Goal: Transaction & Acquisition: Purchase product/service

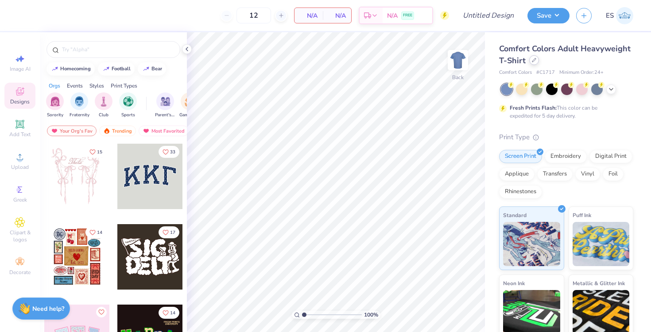
click at [534, 60] on icon at bounding box center [534, 60] width 4 height 4
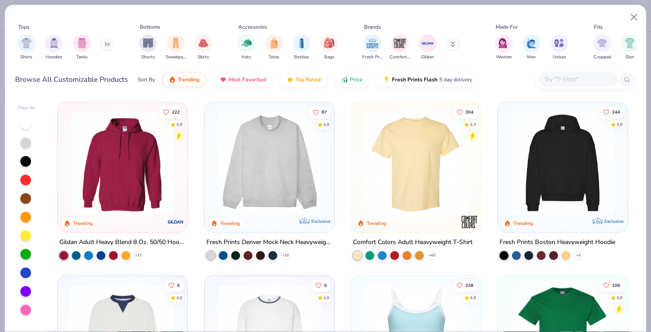
click at [454, 42] on button at bounding box center [452, 44] width 13 height 13
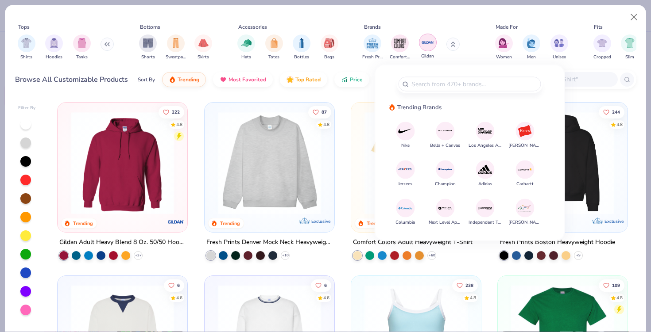
click at [423, 43] on img "filter for Gildan" at bounding box center [427, 42] width 13 height 13
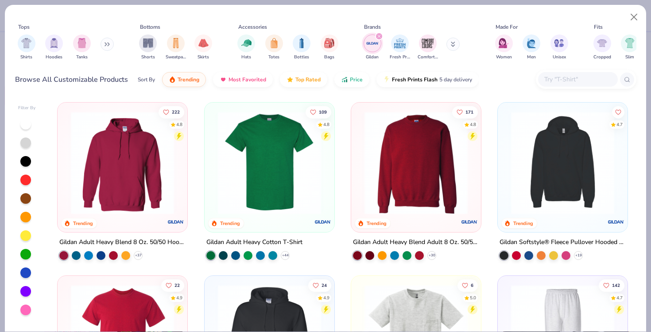
scroll to position [31, 0]
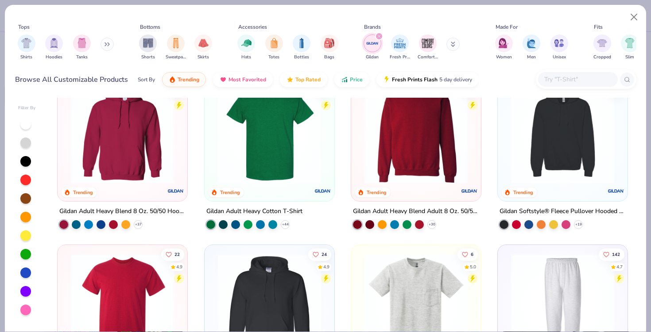
click at [286, 139] on img at bounding box center [269, 132] width 112 height 103
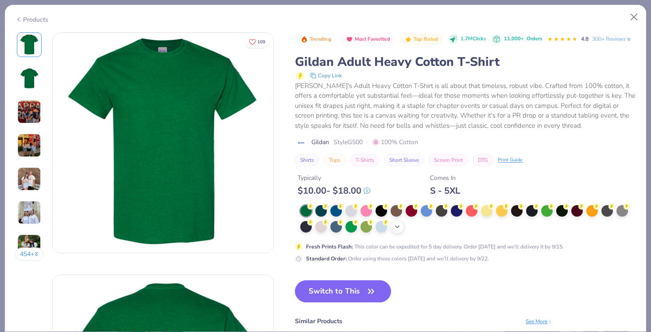
click at [395, 228] on icon at bounding box center [397, 227] width 7 height 7
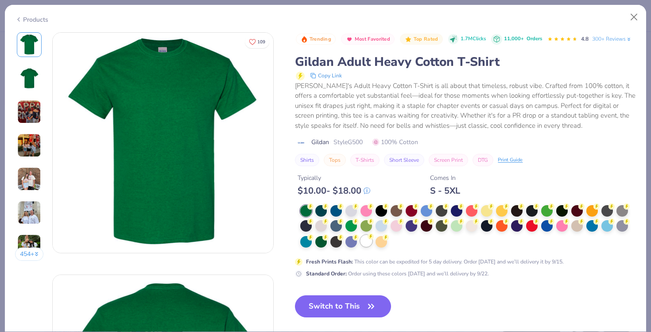
click at [365, 242] on div at bounding box center [366, 241] width 12 height 12
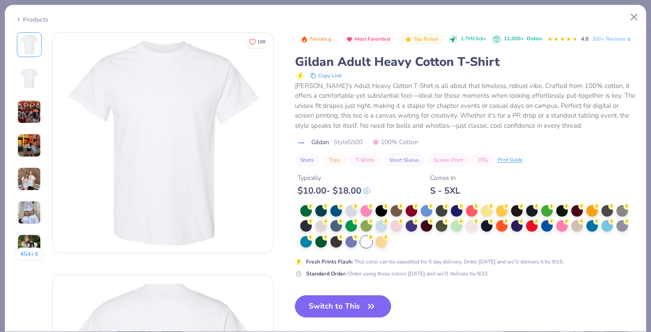
click at [340, 303] on button "Switch to This" at bounding box center [343, 307] width 96 height 22
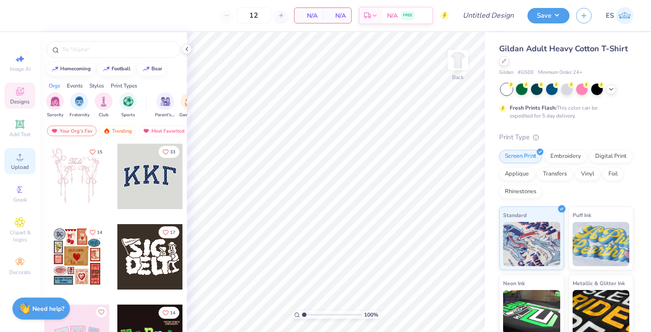
click at [20, 162] on div "Upload" at bounding box center [19, 161] width 31 height 26
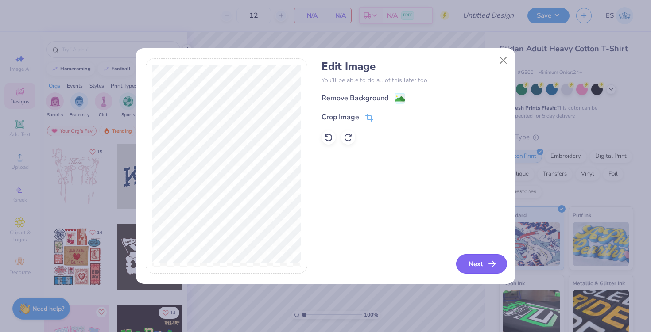
click at [488, 261] on icon "button" at bounding box center [491, 264] width 11 height 11
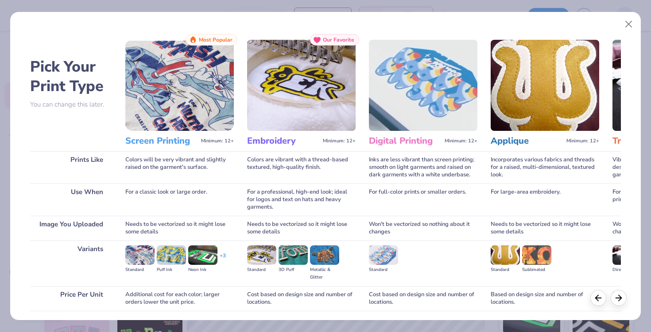
scroll to position [65, 0]
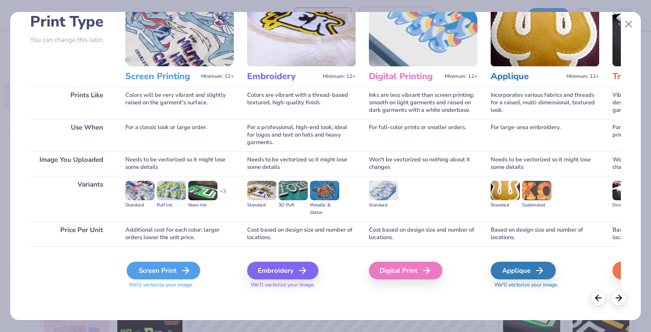
click at [163, 267] on div "Screen Print" at bounding box center [163, 271] width 73 height 18
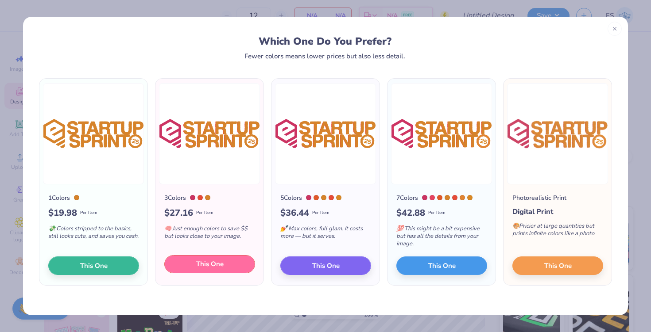
click at [218, 266] on span "This One" at bounding box center [209, 264] width 27 height 10
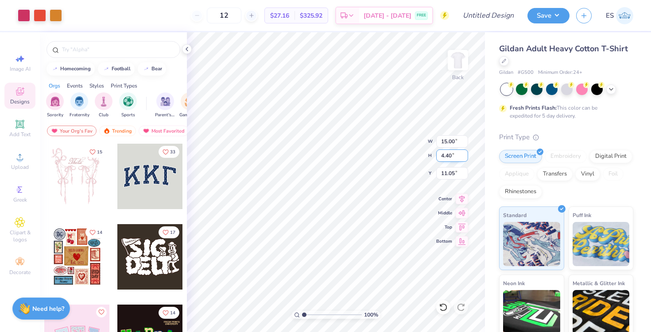
type input "11.89"
type input "3.49"
type input "6.20"
click at [34, 14] on div at bounding box center [40, 14] width 12 height 12
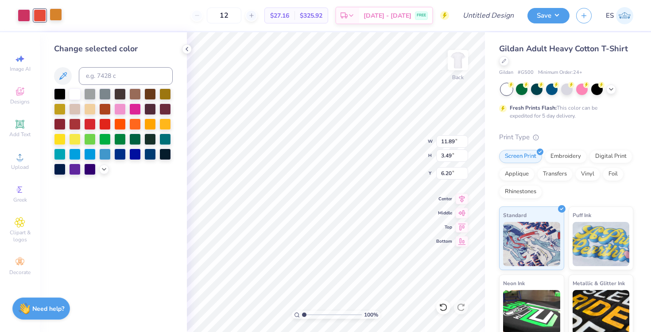
click at [60, 15] on div at bounding box center [56, 14] width 12 height 12
click at [113, 70] on input at bounding box center [126, 76] width 94 height 18
type input "7570"
click at [43, 17] on div at bounding box center [40, 14] width 12 height 12
click at [21, 17] on div at bounding box center [24, 14] width 12 height 12
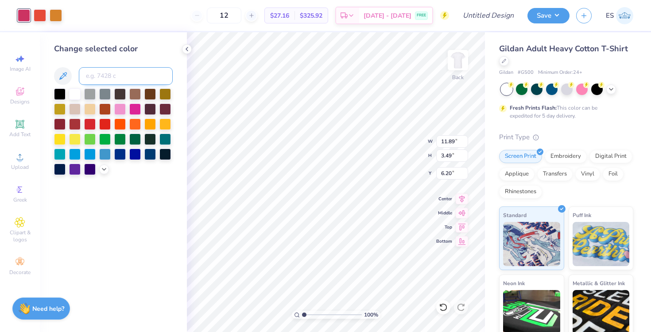
click at [116, 72] on input at bounding box center [126, 76] width 94 height 18
type input "7570"
click at [185, 50] on icon at bounding box center [186, 49] width 7 height 7
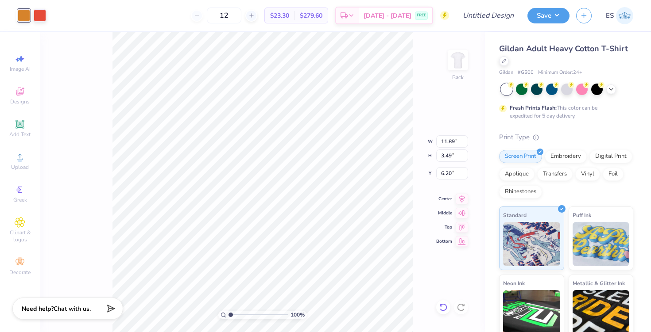
click at [447, 308] on icon at bounding box center [443, 307] width 9 height 9
click at [34, 14] on div at bounding box center [40, 14] width 12 height 12
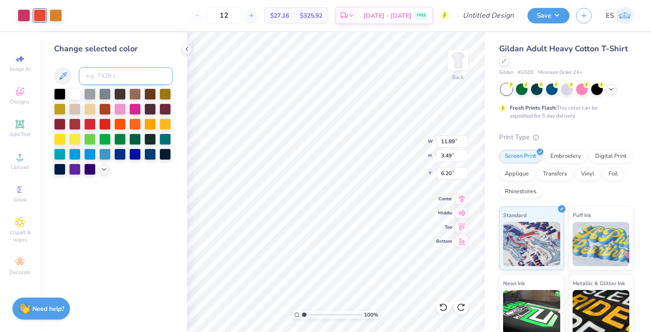
click at [109, 78] on input at bounding box center [126, 76] width 94 height 18
type input "7570"
click at [189, 50] on icon at bounding box center [186, 49] width 7 height 7
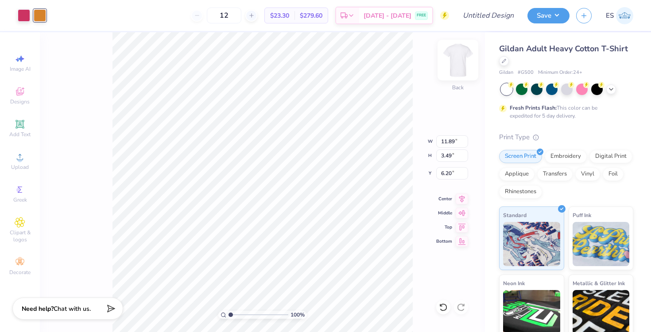
click at [453, 58] on img at bounding box center [457, 59] width 35 height 35
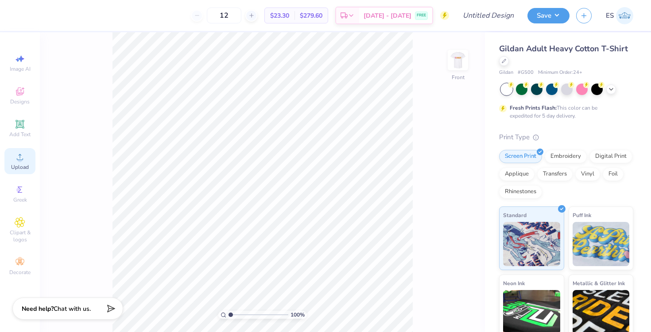
click at [25, 155] on div "Upload" at bounding box center [19, 161] width 31 height 26
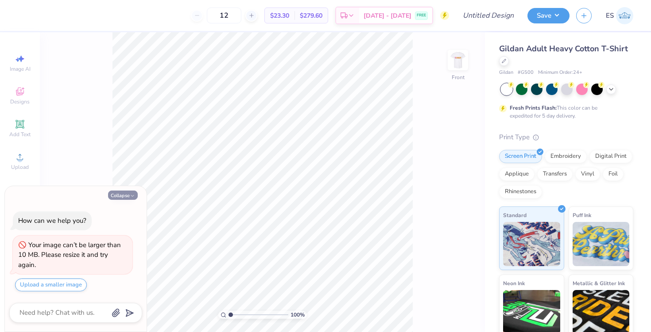
click at [130, 195] on icon "button" at bounding box center [132, 195] width 5 height 5
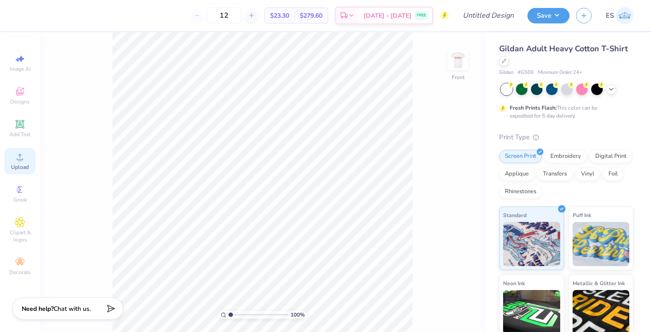
click at [15, 161] on icon at bounding box center [20, 157] width 11 height 11
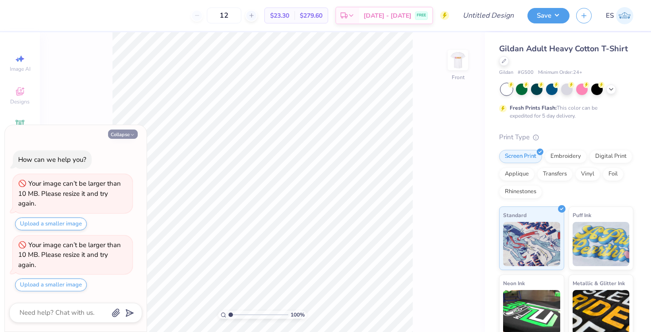
click at [123, 138] on button "Collapse" at bounding box center [123, 134] width 30 height 9
type textarea "x"
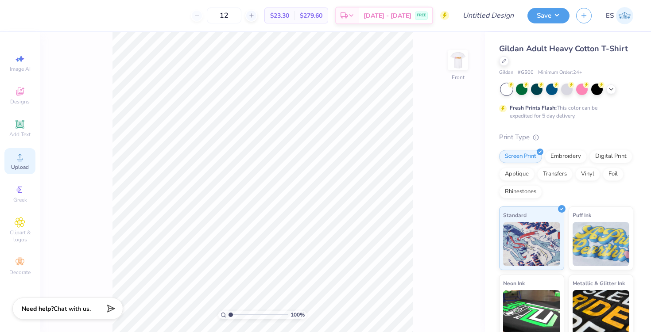
click at [15, 159] on icon at bounding box center [20, 157] width 11 height 11
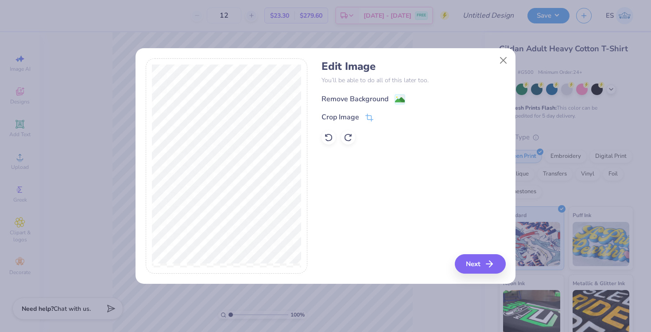
click at [390, 97] on div "Remove Background" at bounding box center [363, 99] width 84 height 11
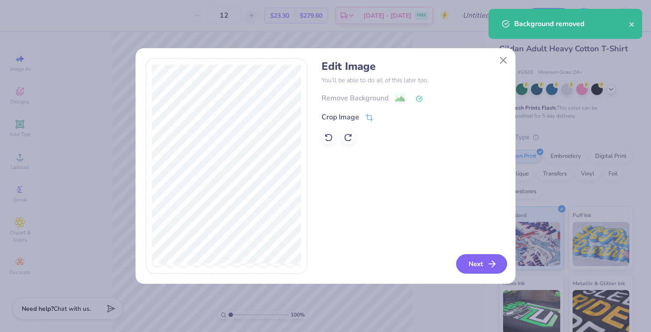
click at [479, 262] on button "Next" at bounding box center [481, 264] width 51 height 19
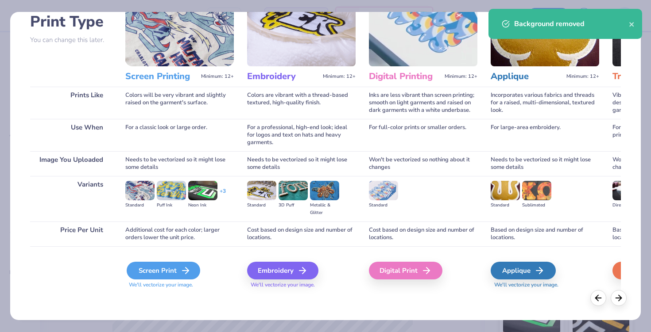
click at [180, 273] on icon at bounding box center [185, 271] width 11 height 11
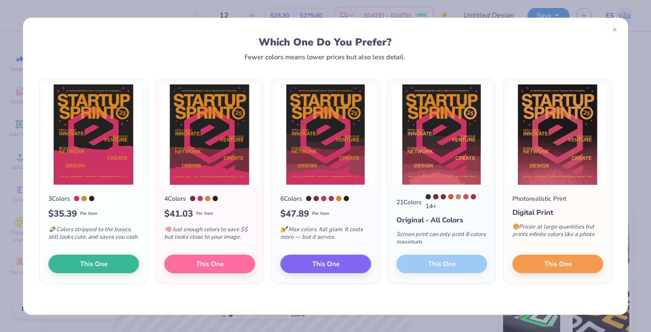
click at [427, 266] on div "21 Colors 14 + Original - All Colors Screen print can only print 8 colors maxim…" at bounding box center [441, 234] width 108 height 99
click at [614, 28] on line at bounding box center [614, 28] width 3 height 3
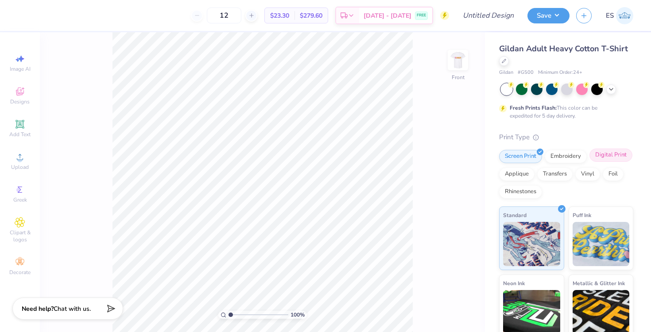
click at [607, 158] on div "Digital Print" at bounding box center [610, 155] width 43 height 13
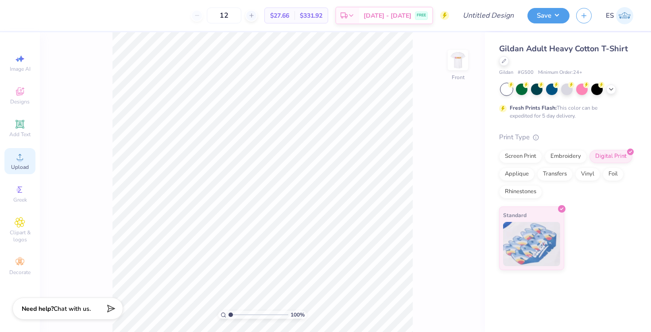
click at [21, 156] on icon at bounding box center [20, 157] width 11 height 11
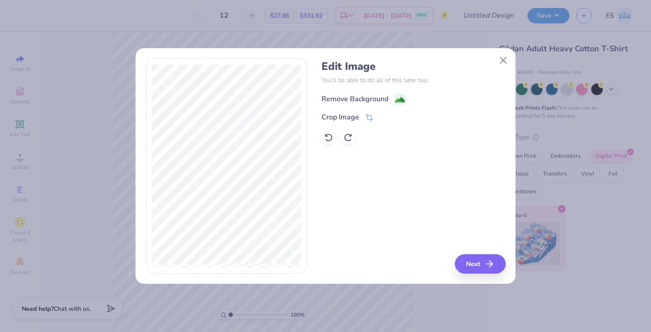
click at [391, 99] on div "Remove Background" at bounding box center [363, 99] width 84 height 11
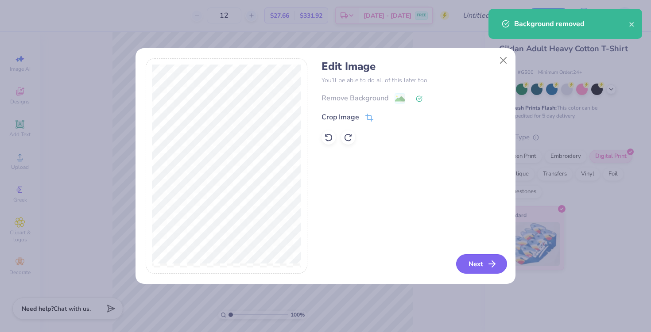
click at [469, 261] on button "Next" at bounding box center [481, 264] width 51 height 19
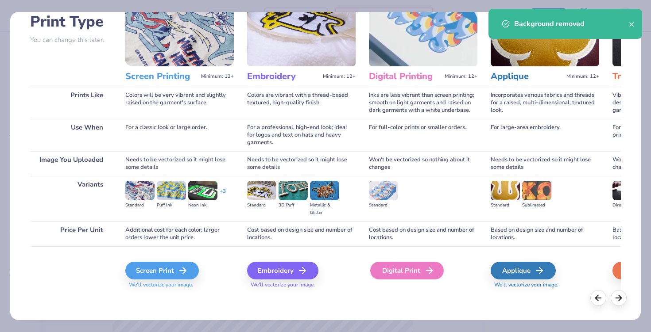
click at [396, 272] on div "Digital Print" at bounding box center [406, 271] width 73 height 18
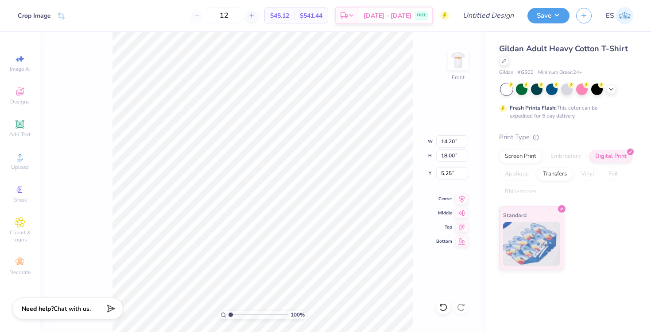
type input "13.16"
type input "16.67"
type input "5.58"
click at [253, 15] on line at bounding box center [251, 15] width 4 height 0
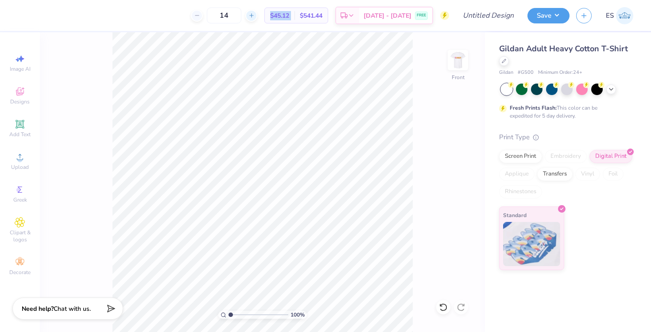
click at [253, 15] on line at bounding box center [251, 15] width 4 height 0
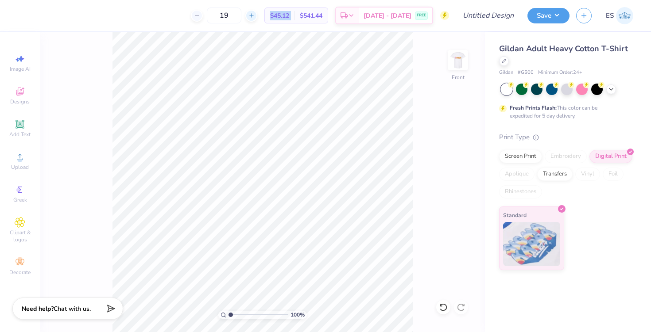
click at [253, 15] on line at bounding box center [251, 15] width 4 height 0
click at [241, 15] on input "20" at bounding box center [224, 16] width 35 height 16
type input "2"
type input "0"
type input "100"
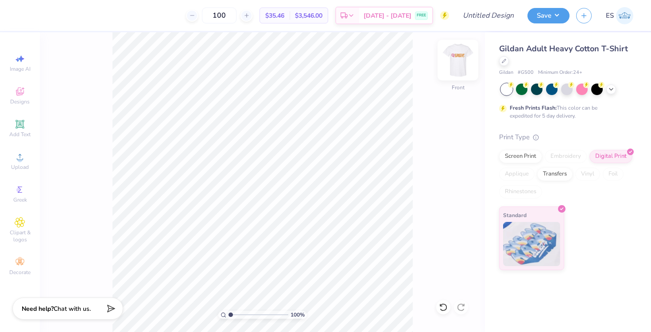
click at [465, 62] on img at bounding box center [457, 59] width 35 height 35
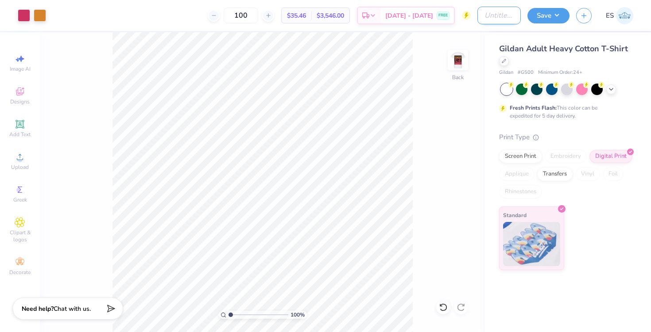
click at [499, 17] on input "Design Title" at bounding box center [498, 16] width 43 height 18
type input "E-Club"
click at [545, 13] on button "Save" at bounding box center [548, 14] width 42 height 15
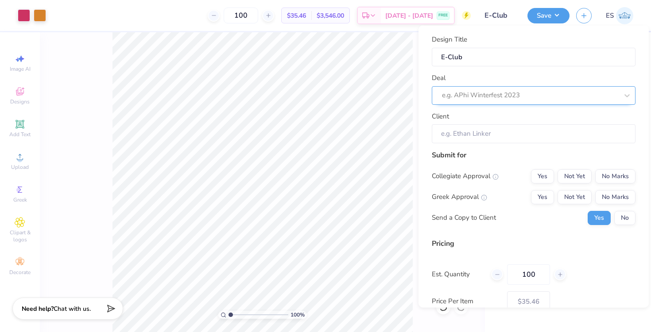
click at [532, 96] on div at bounding box center [530, 95] width 176 height 12
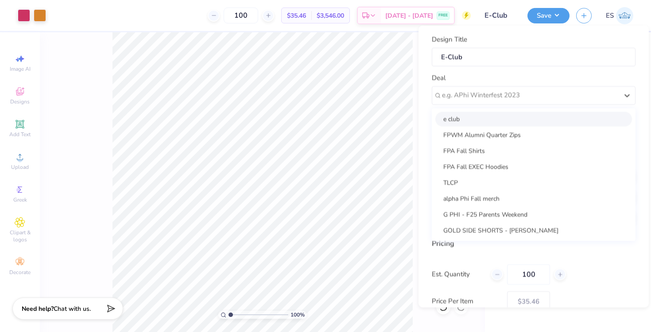
click at [523, 116] on div "e club" at bounding box center [533, 119] width 197 height 15
type input "[PERSON_NAME] [PERSON_NAME]"
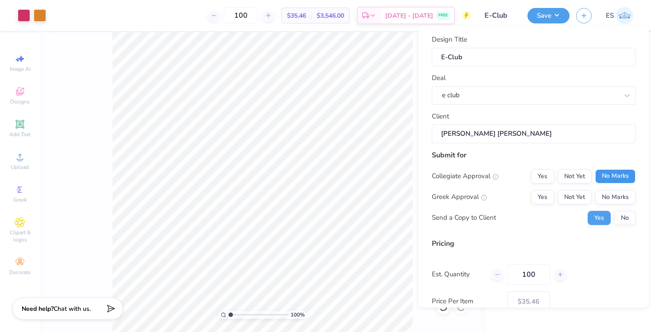
click at [607, 175] on button "No Marks" at bounding box center [615, 176] width 40 height 14
click at [610, 198] on button "No Marks" at bounding box center [615, 197] width 40 height 14
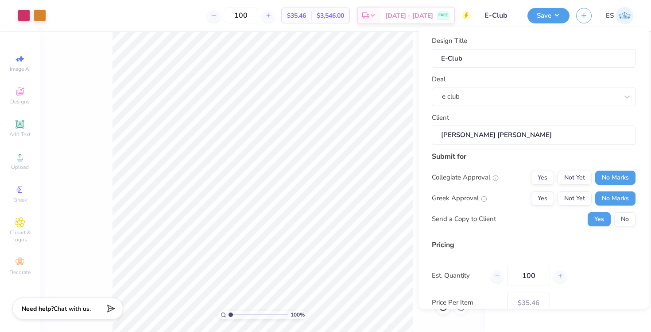
scroll to position [55, 0]
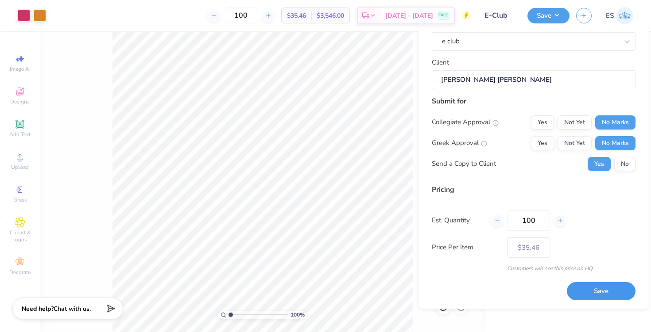
click at [606, 289] on button "Save" at bounding box center [601, 292] width 69 height 18
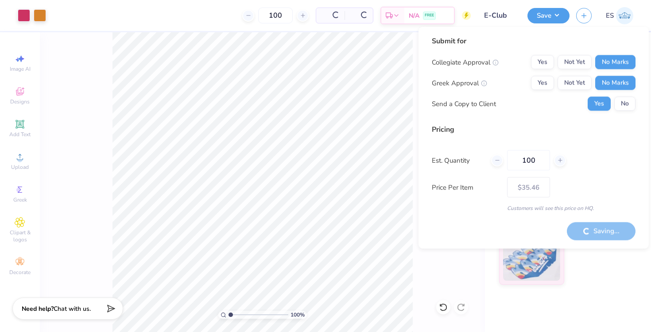
type input "– –"
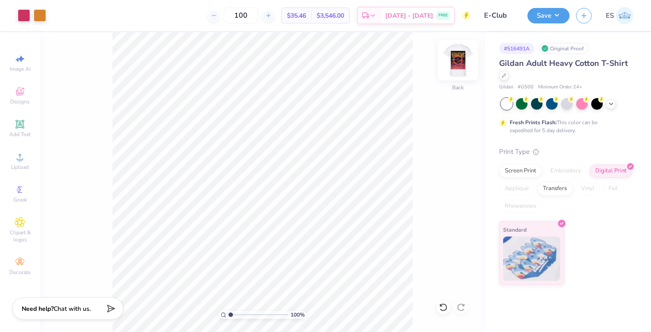
click at [461, 63] on img at bounding box center [457, 59] width 35 height 35
click at [461, 63] on img at bounding box center [458, 60] width 18 height 18
click at [458, 64] on img at bounding box center [457, 59] width 35 height 35
click at [455, 63] on img at bounding box center [457, 59] width 35 height 35
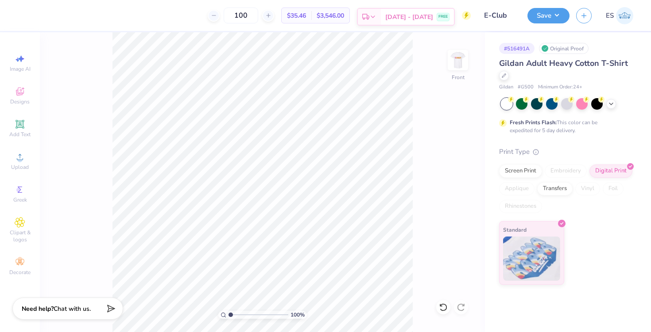
click at [399, 16] on span "[DATE] - [DATE]" at bounding box center [409, 16] width 48 height 9
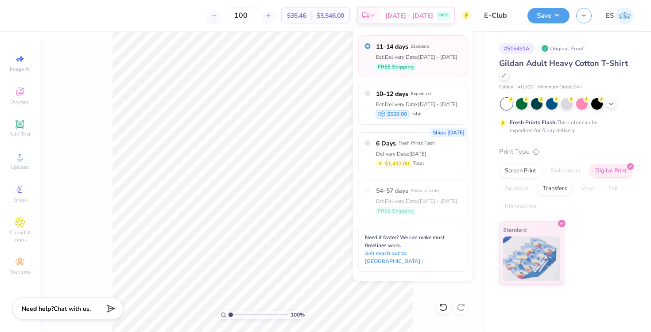
click at [168, 21] on div "100 $35.46 Per Item $3,546.00 Total Est. Delivery [DATE] - [DATE] FREE" at bounding box center [247, 15] width 446 height 31
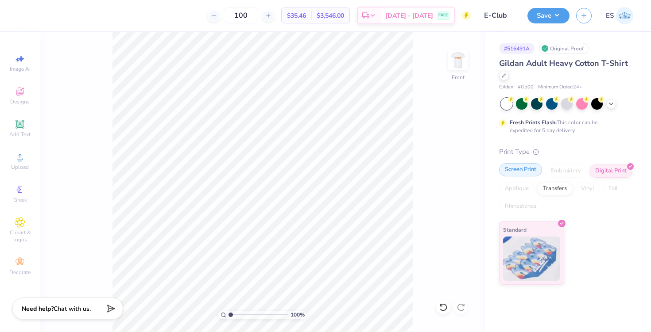
click at [520, 170] on div "Screen Print" at bounding box center [520, 169] width 43 height 13
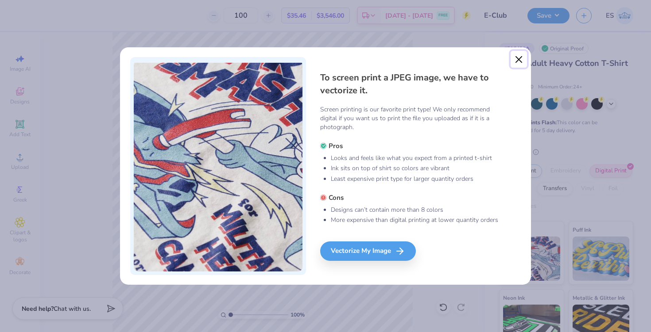
click at [520, 58] on button "Close" at bounding box center [518, 59] width 17 height 17
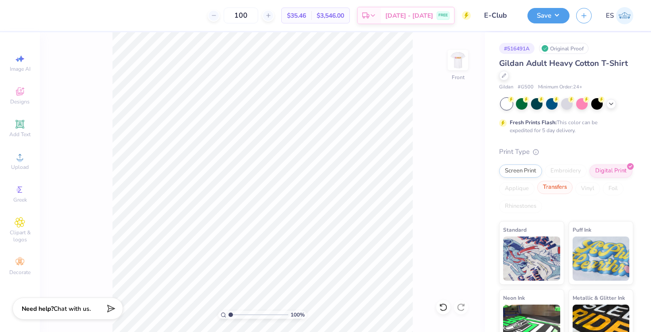
click at [557, 191] on div "Transfers" at bounding box center [554, 187] width 35 height 13
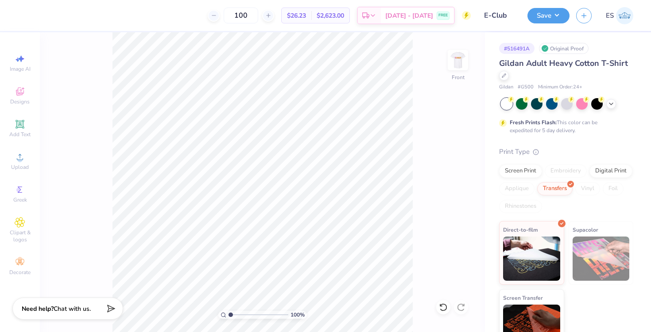
scroll to position [21, 0]
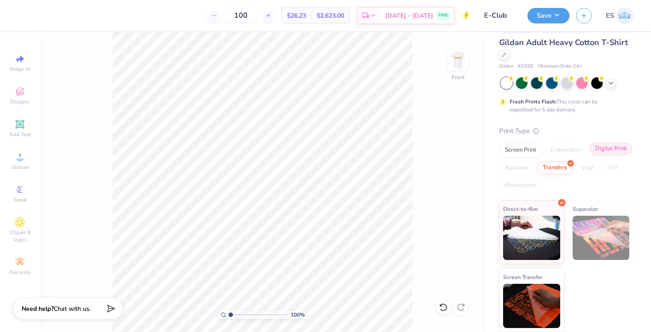
click at [611, 153] on div "Digital Print" at bounding box center [610, 149] width 43 height 13
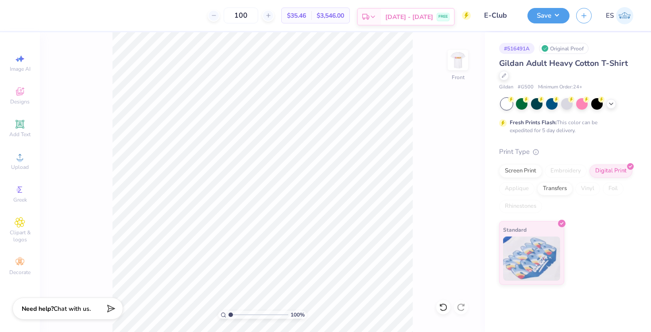
click at [399, 20] on span "[DATE] - [DATE]" at bounding box center [409, 16] width 48 height 9
type textarea "x"
